Goal: Information Seeking & Learning: Learn about a topic

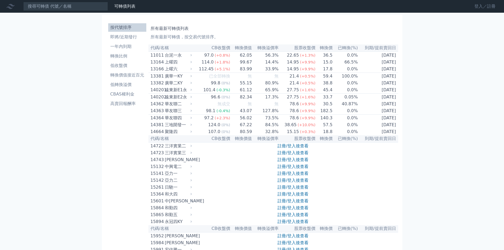
click at [475, 8] on link "登入／註冊" at bounding box center [485, 6] width 30 height 8
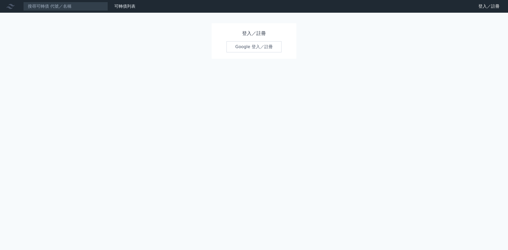
click at [248, 47] on link "Google 登入／註冊" at bounding box center [253, 46] width 55 height 11
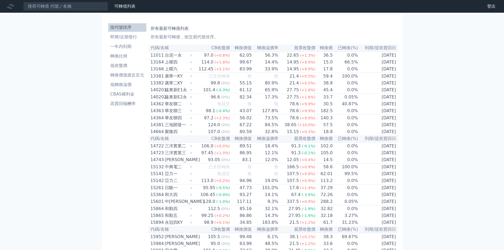
click at [126, 38] on li "即將/近期發行" at bounding box center [127, 37] width 38 height 6
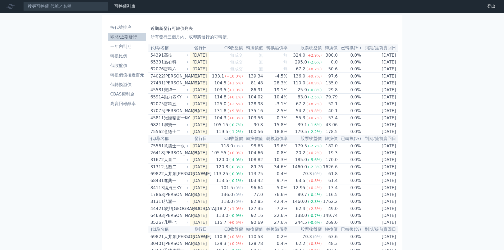
click at [129, 38] on li "即將/近期發行" at bounding box center [127, 37] width 38 height 6
click at [118, 47] on li "一年內到期" at bounding box center [127, 46] width 38 height 6
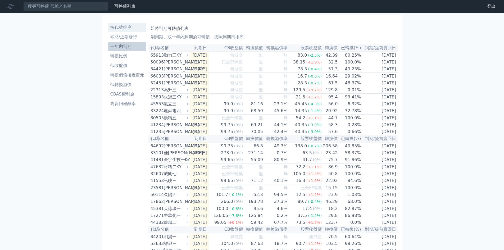
click at [120, 28] on li "按代號排序" at bounding box center [127, 27] width 38 height 6
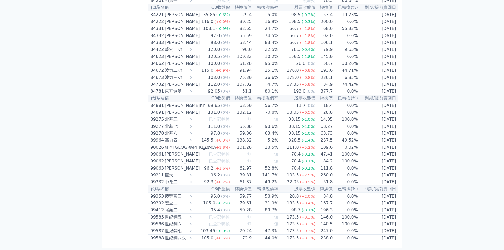
scroll to position [3084, 0]
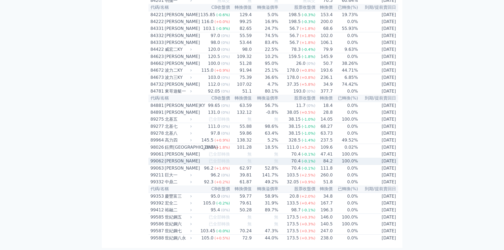
click at [169, 158] on div "[PERSON_NAME]" at bounding box center [178, 161] width 26 height 6
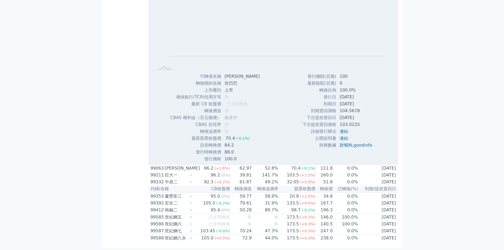
scroll to position [3126, 0]
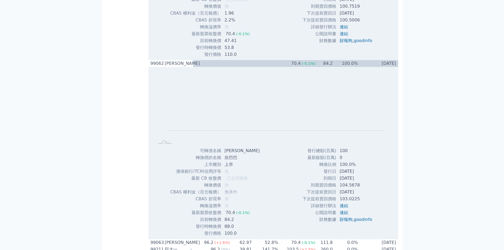
scroll to position [3154, 0]
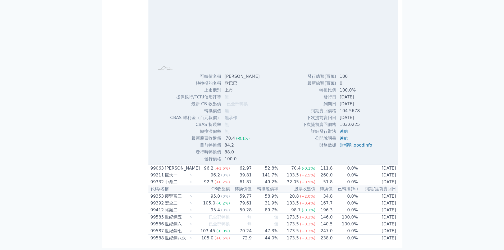
drag, startPoint x: 184, startPoint y: 82, endPoint x: 188, endPoint y: 86, distance: 5.4
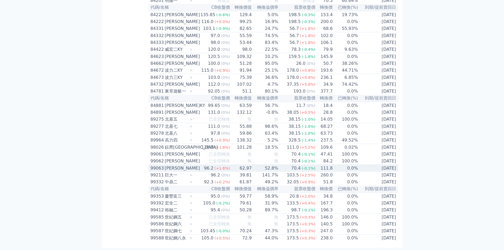
click at [190, 165] on div "[PERSON_NAME]" at bounding box center [178, 168] width 26 height 6
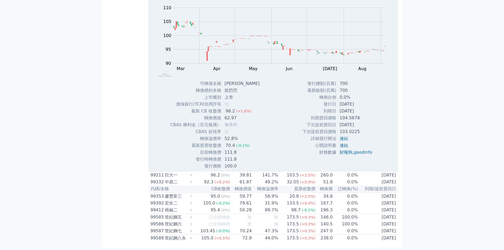
scroll to position [3154, 0]
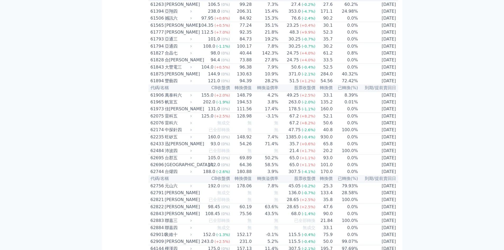
scroll to position [148, 0]
